Goal: Transaction & Acquisition: Purchase product/service

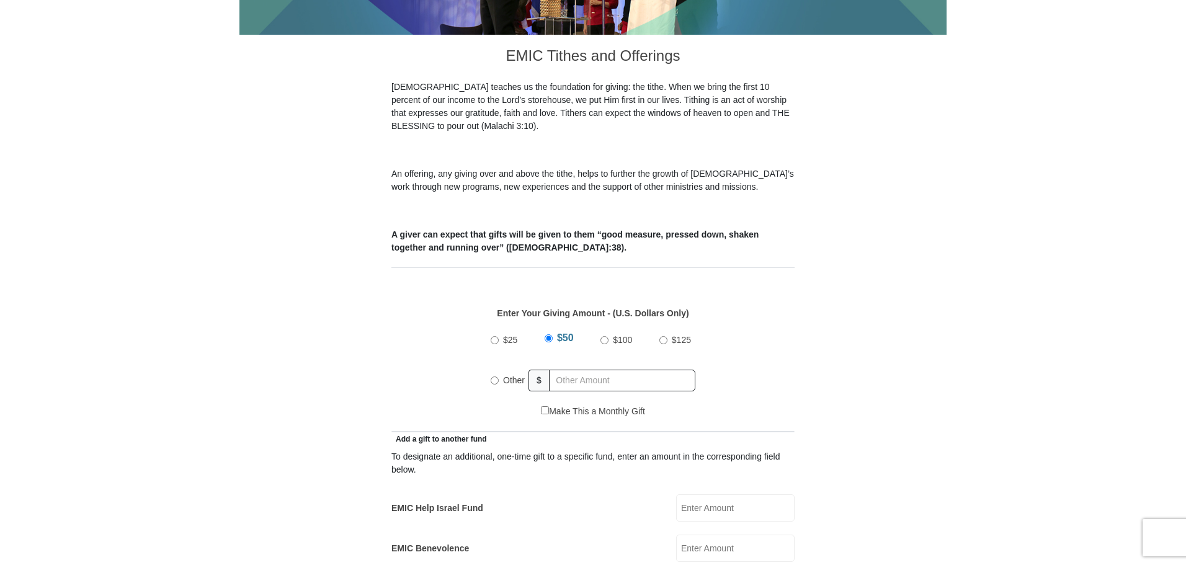
scroll to position [323, 0]
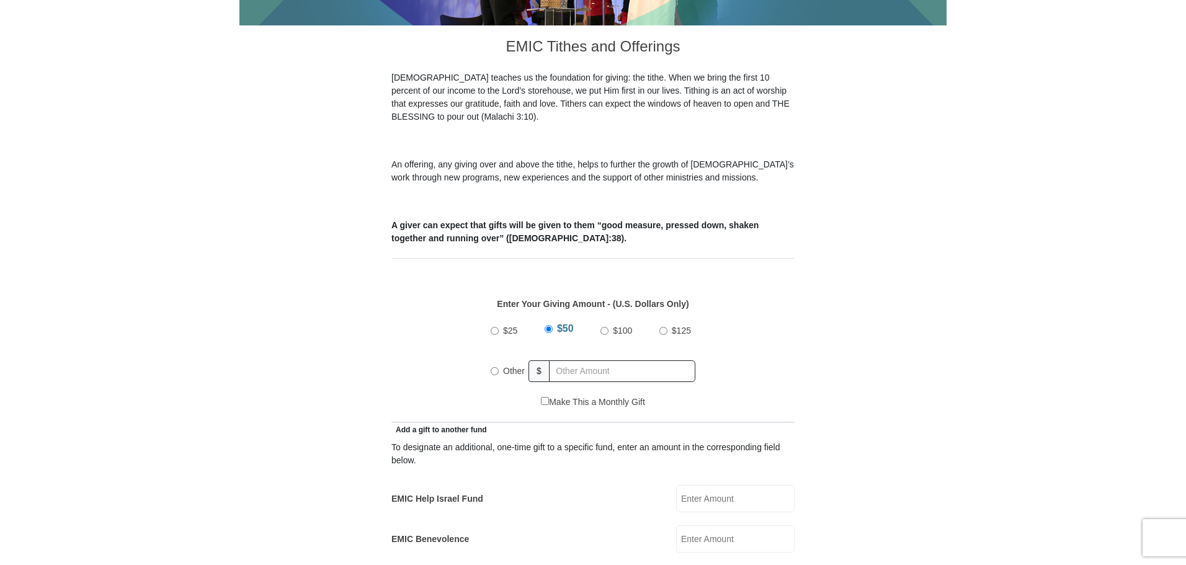
click at [497, 367] on input "Other" at bounding box center [495, 371] width 8 height 8
radio input "true"
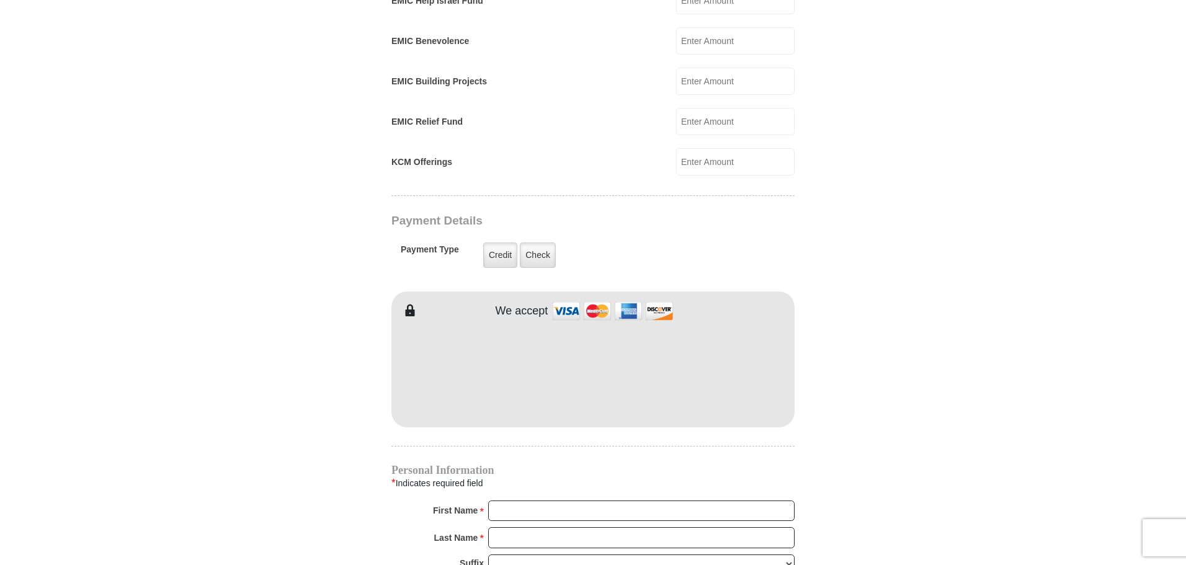
scroll to position [841, 0]
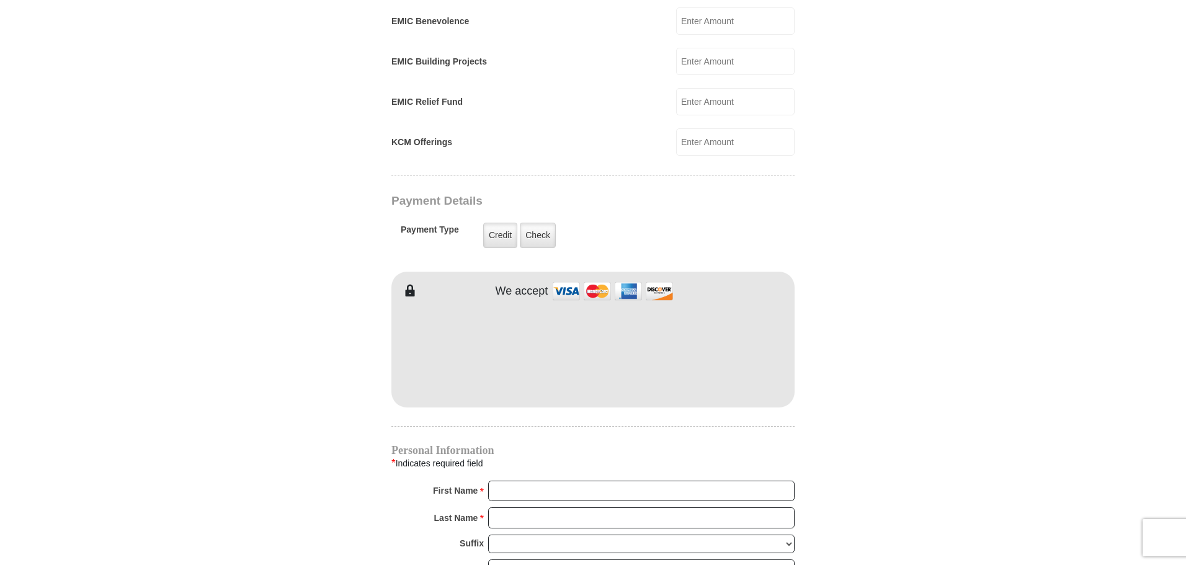
type input "355.00"
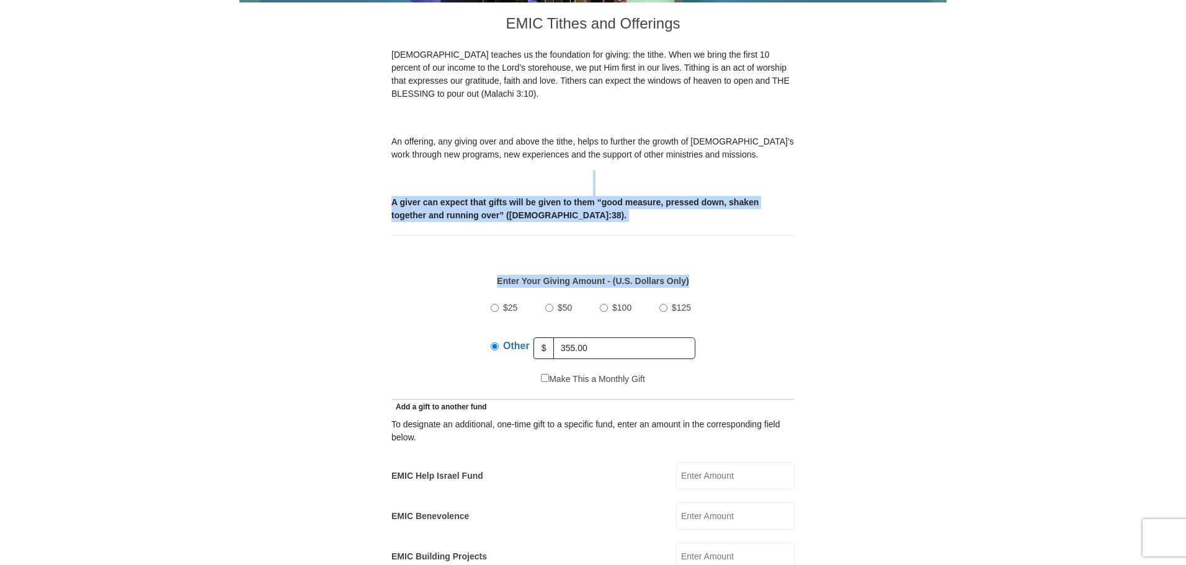
drag, startPoint x: 1185, startPoint y: 149, endPoint x: 1188, endPoint y: 238, distance: 88.7
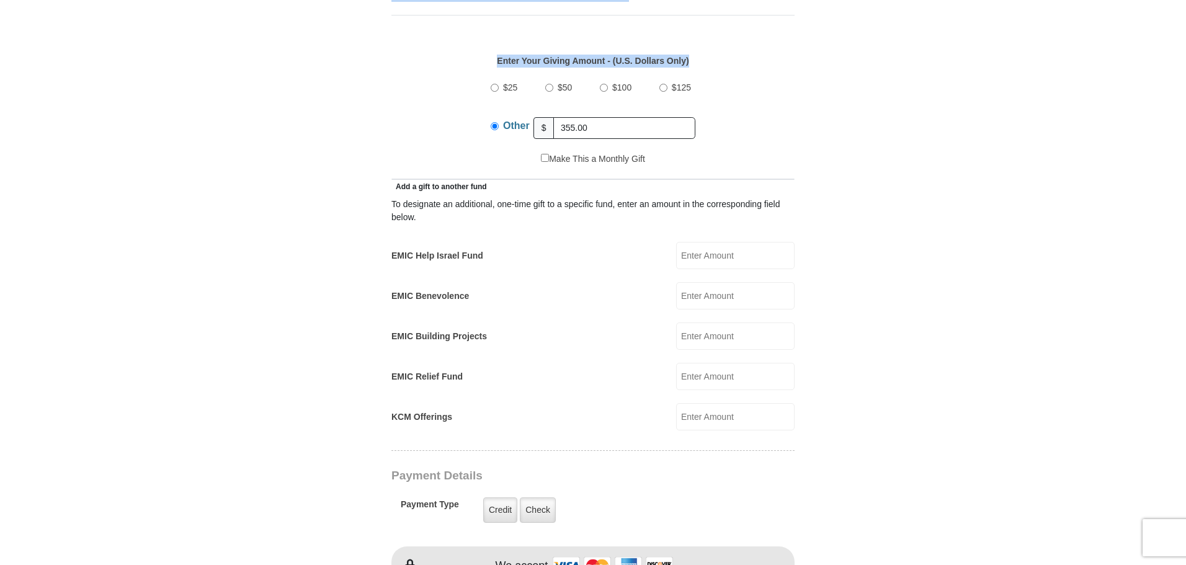
scroll to position [598, 0]
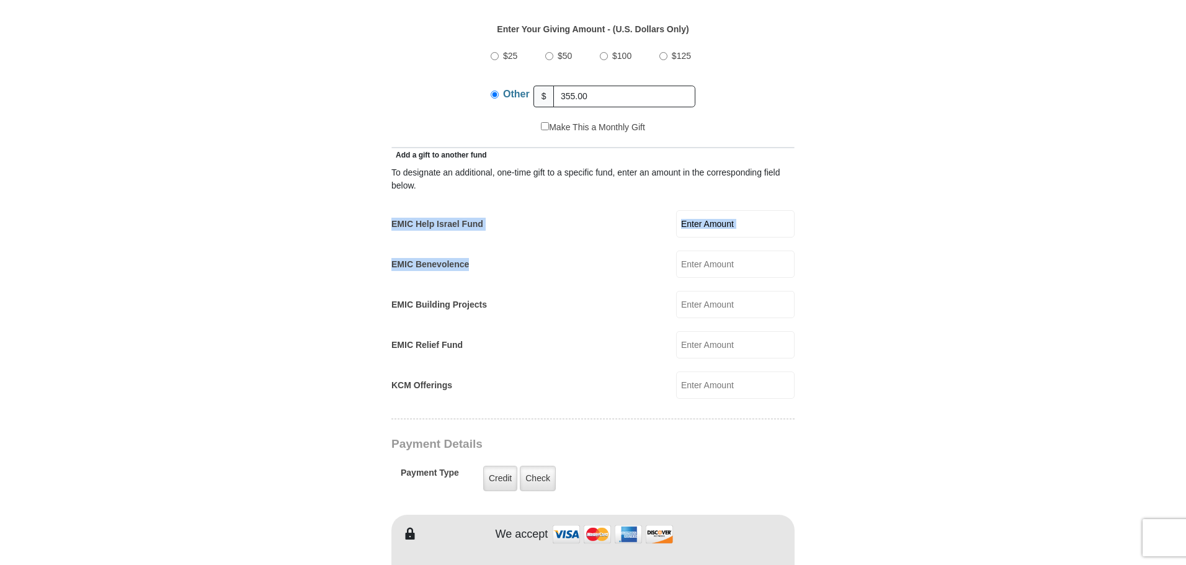
drag, startPoint x: 1185, startPoint y: 179, endPoint x: 1190, endPoint y: 241, distance: 61.6
click at [1185, 241] on html "Eagle Mountain International Church Online Giving Because of gifts like yours, …" at bounding box center [593, 527] width 1186 height 2251
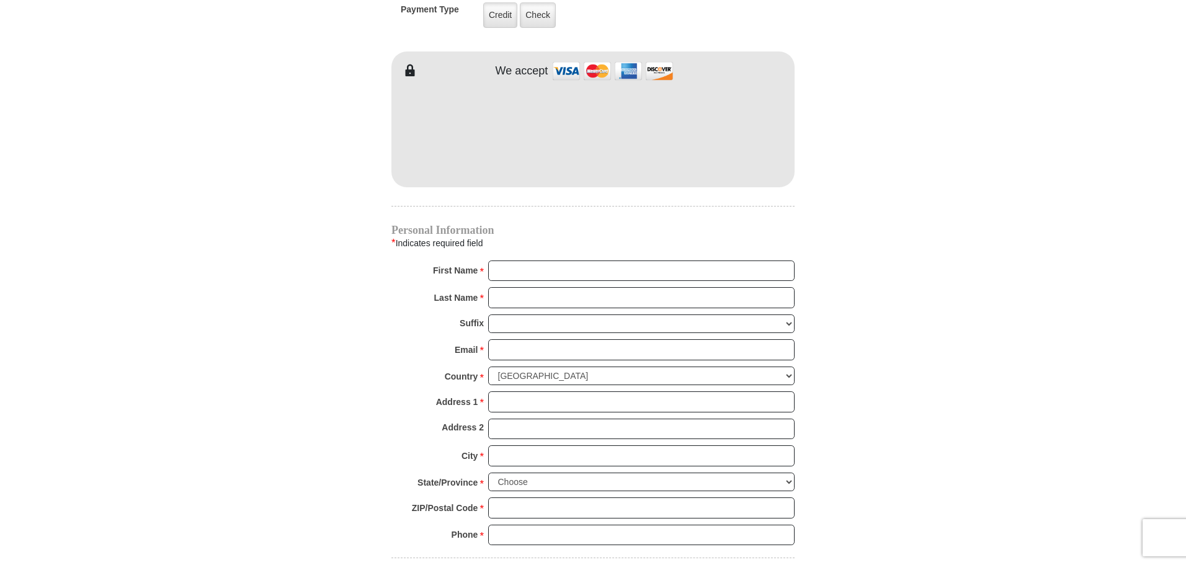
scroll to position [1080, 0]
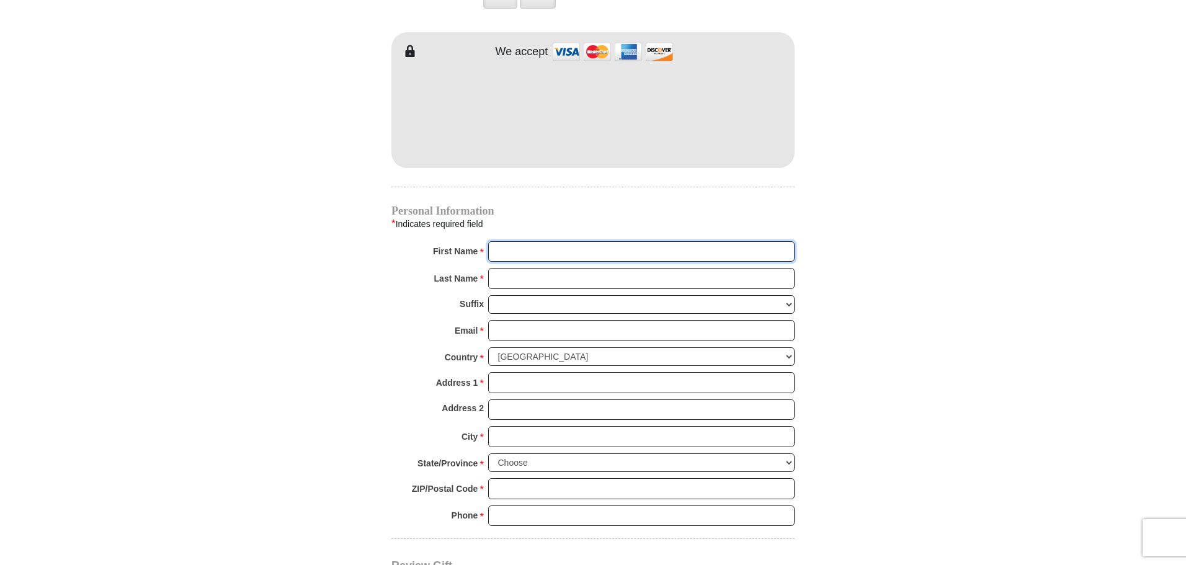
click at [501, 241] on input "First Name *" at bounding box center [641, 251] width 306 height 21
type input "Samuel&JerryLouise"
click at [505, 268] on input "Last Name *" at bounding box center [641, 278] width 306 height 21
type input "Musil"
click at [500, 320] on input "Email *" at bounding box center [641, 330] width 306 height 21
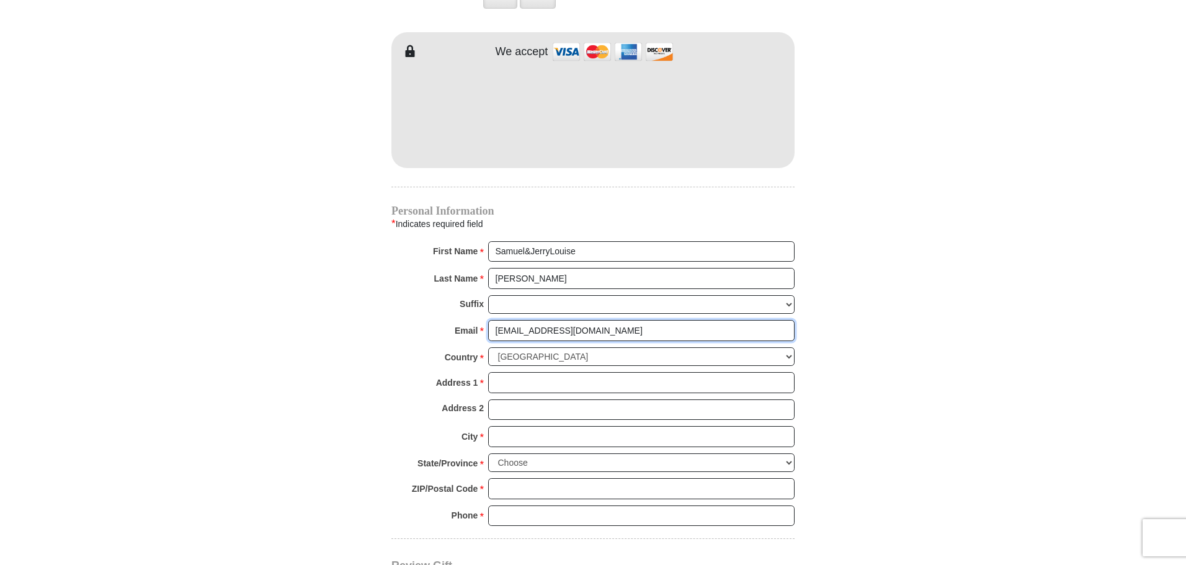
type input "shineshinebg@gmail.com"
click at [505, 372] on input "Address 1 *" at bounding box center [641, 382] width 306 height 21
type input "604North 12th St"
click at [506, 426] on input "City *" at bounding box center [641, 436] width 306 height 21
type input "Marysville."
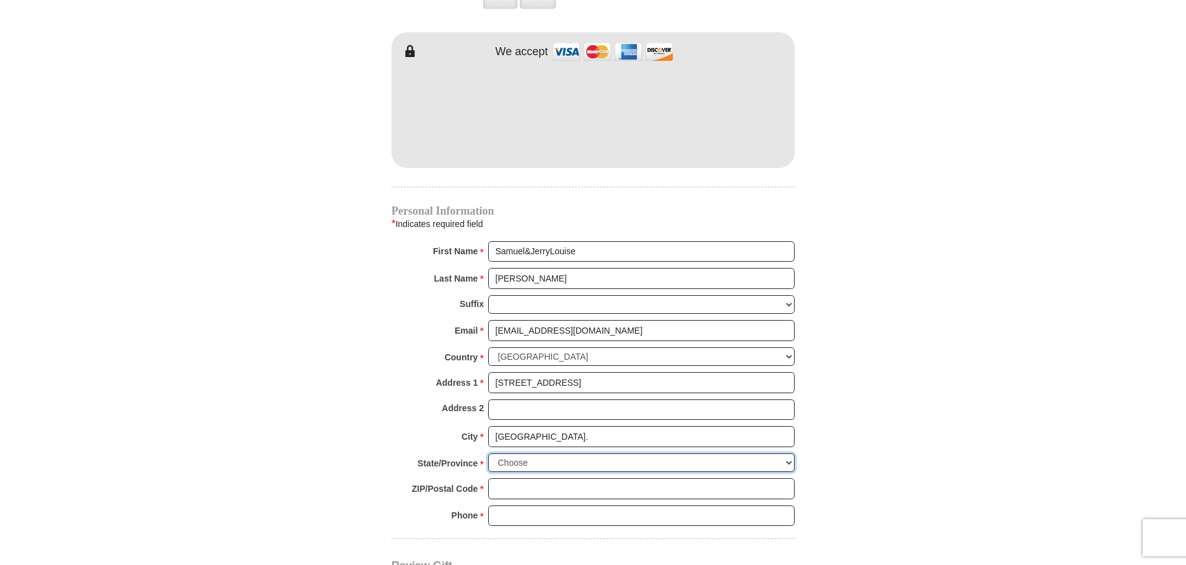
click at [789, 453] on select "Choose Alabama Alaska American Samoa Arizona Arkansas Armed Forces Americas Arm…" at bounding box center [641, 462] width 306 height 19
select select "KS"
click at [488, 453] on select "Choose Alabama Alaska American Samoa Arizona Arkansas Armed Forces Americas Arm…" at bounding box center [641, 462] width 306 height 19
click at [532, 478] on input "ZIP/Postal Code *" at bounding box center [641, 488] width 306 height 21
type input "66508"
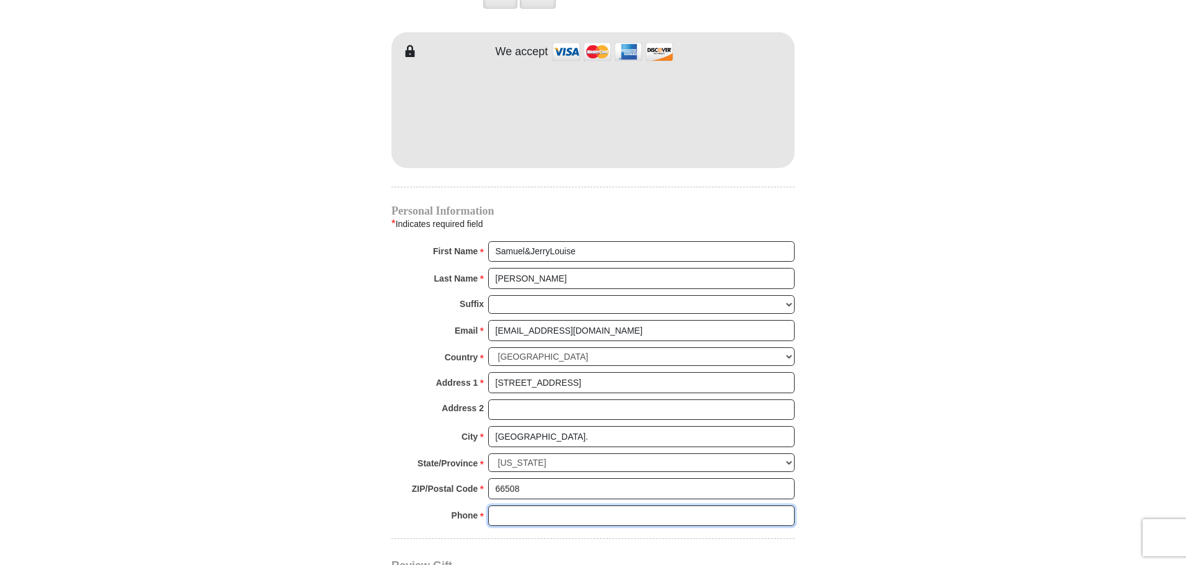
click at [509, 505] on input "Phone * *" at bounding box center [641, 515] width 306 height 21
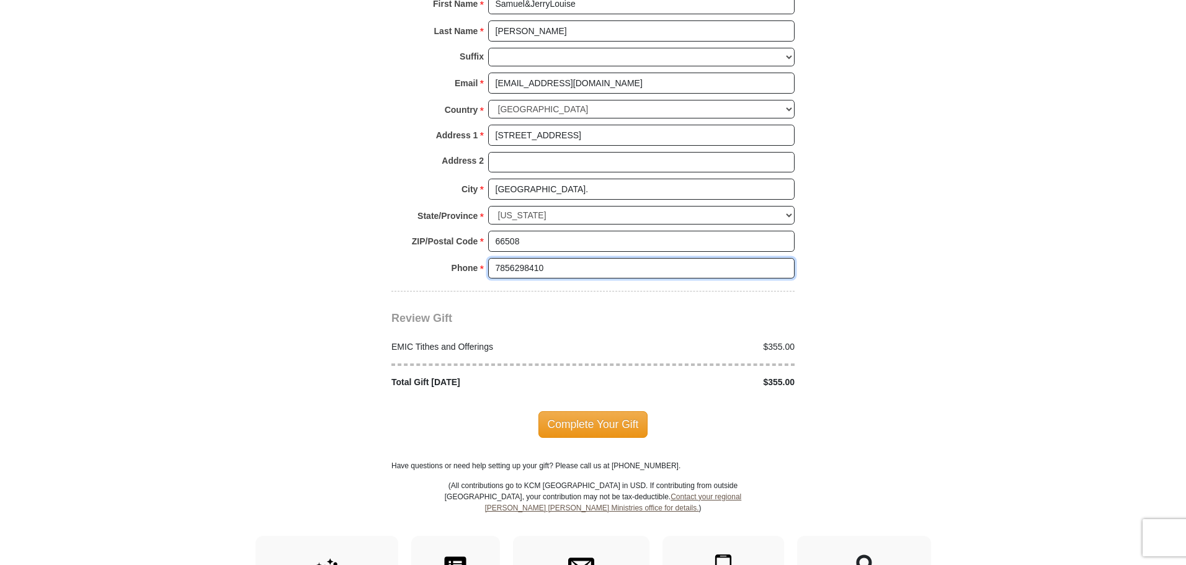
scroll to position [1331, 0]
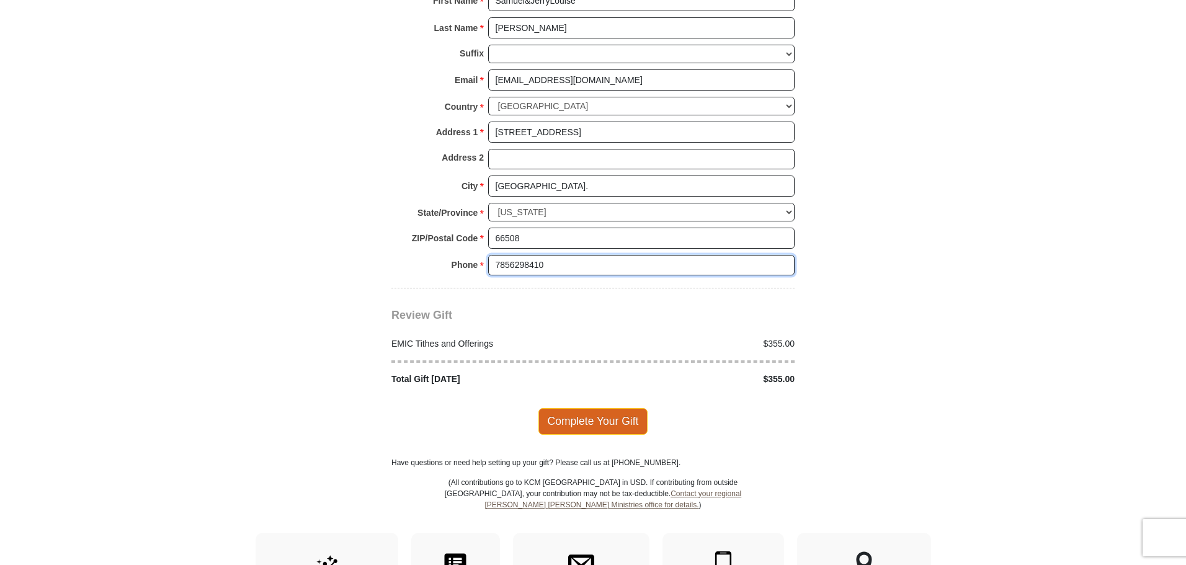
type input "7856298410"
click at [592, 410] on span "Complete Your Gift" at bounding box center [593, 421] width 110 height 26
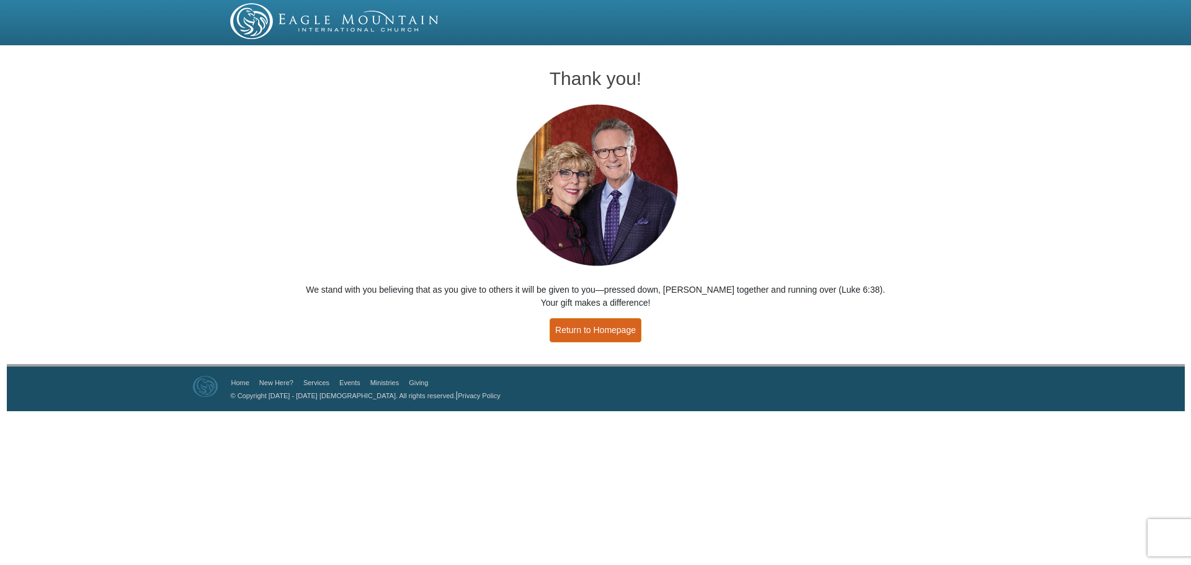
click at [599, 328] on link "Return to Homepage" at bounding box center [595, 330] width 92 height 24
